Goal: Transaction & Acquisition: Register for event/course

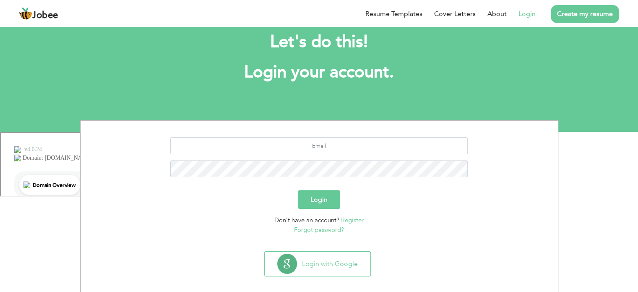
scroll to position [26, 0]
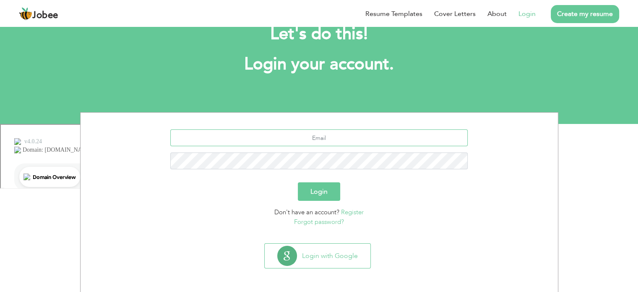
click at [300, 140] on input "text" at bounding box center [318, 137] width 297 height 17
click at [297, 113] on section "Login Don't have an account? Register Forgot password?" at bounding box center [319, 175] width 465 height 127
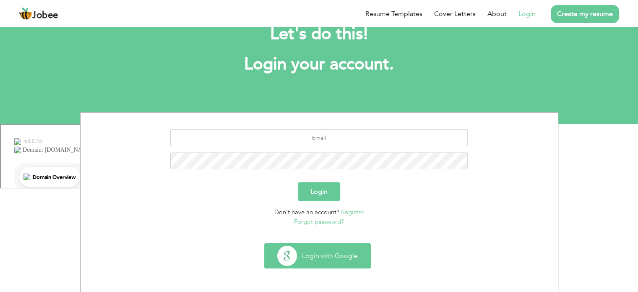
click at [335, 251] on button "Login with Google" at bounding box center [318, 255] width 106 height 24
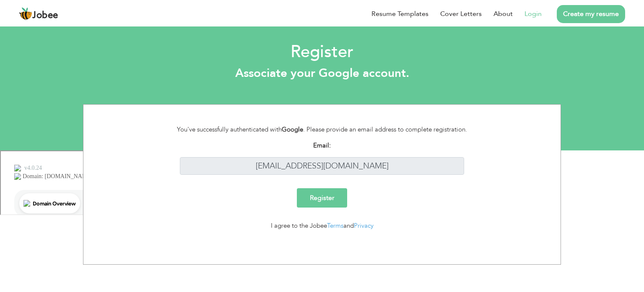
click at [334, 197] on input "Register" at bounding box center [322, 197] width 50 height 19
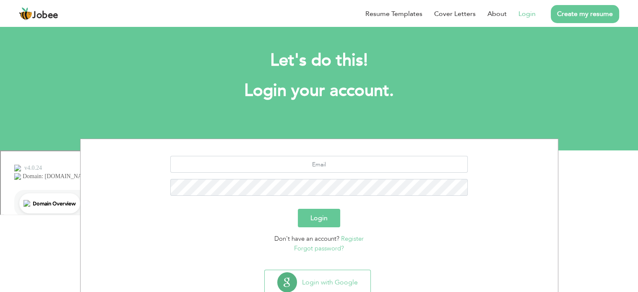
scroll to position [26, 0]
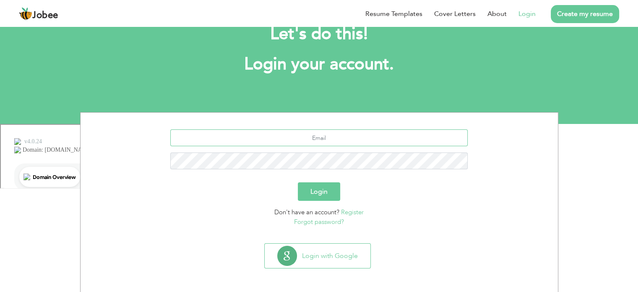
click at [327, 140] on input "text" at bounding box center [318, 137] width 297 height 17
click at [356, 213] on link "Register" at bounding box center [352, 212] width 23 height 8
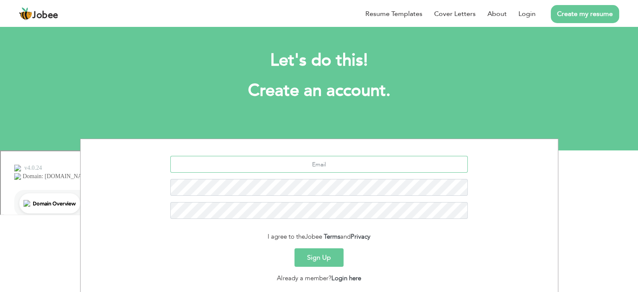
click at [290, 166] on input "text" at bounding box center [318, 164] width 297 height 17
click at [398, 112] on div "Let's do this! Create an account." at bounding box center [319, 79] width 466 height 77
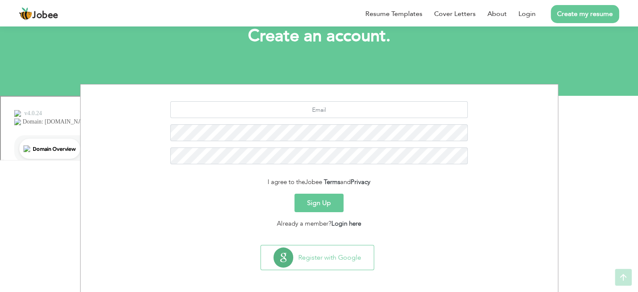
scroll to position [56, 0]
